Goal: Transaction & Acquisition: Book appointment/travel/reservation

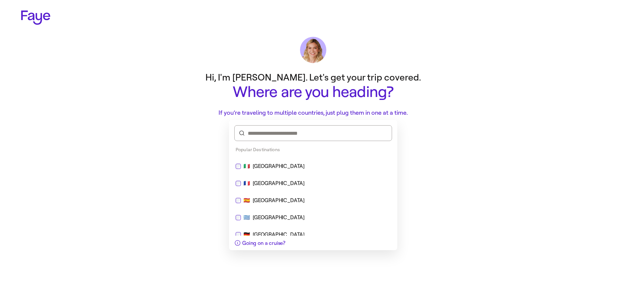
click at [295, 161] on div "🇮🇹 [GEOGRAPHIC_DATA]" at bounding box center [313, 166] width 163 height 16
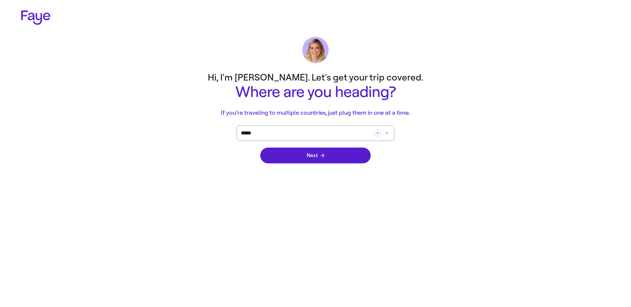
drag, startPoint x: 178, startPoint y: 149, endPoint x: 185, endPoint y: 148, distance: 6.6
click at [178, 149] on main "Hi, I'm [PERSON_NAME]. Let's get your trip covered. Where are you heading? If y…" at bounding box center [315, 119] width 473 height 102
click at [288, 156] on button "Next" at bounding box center [315, 156] width 110 height 16
click at [305, 155] on button "Next" at bounding box center [315, 156] width 110 height 16
